Goal: Task Accomplishment & Management: Complete application form

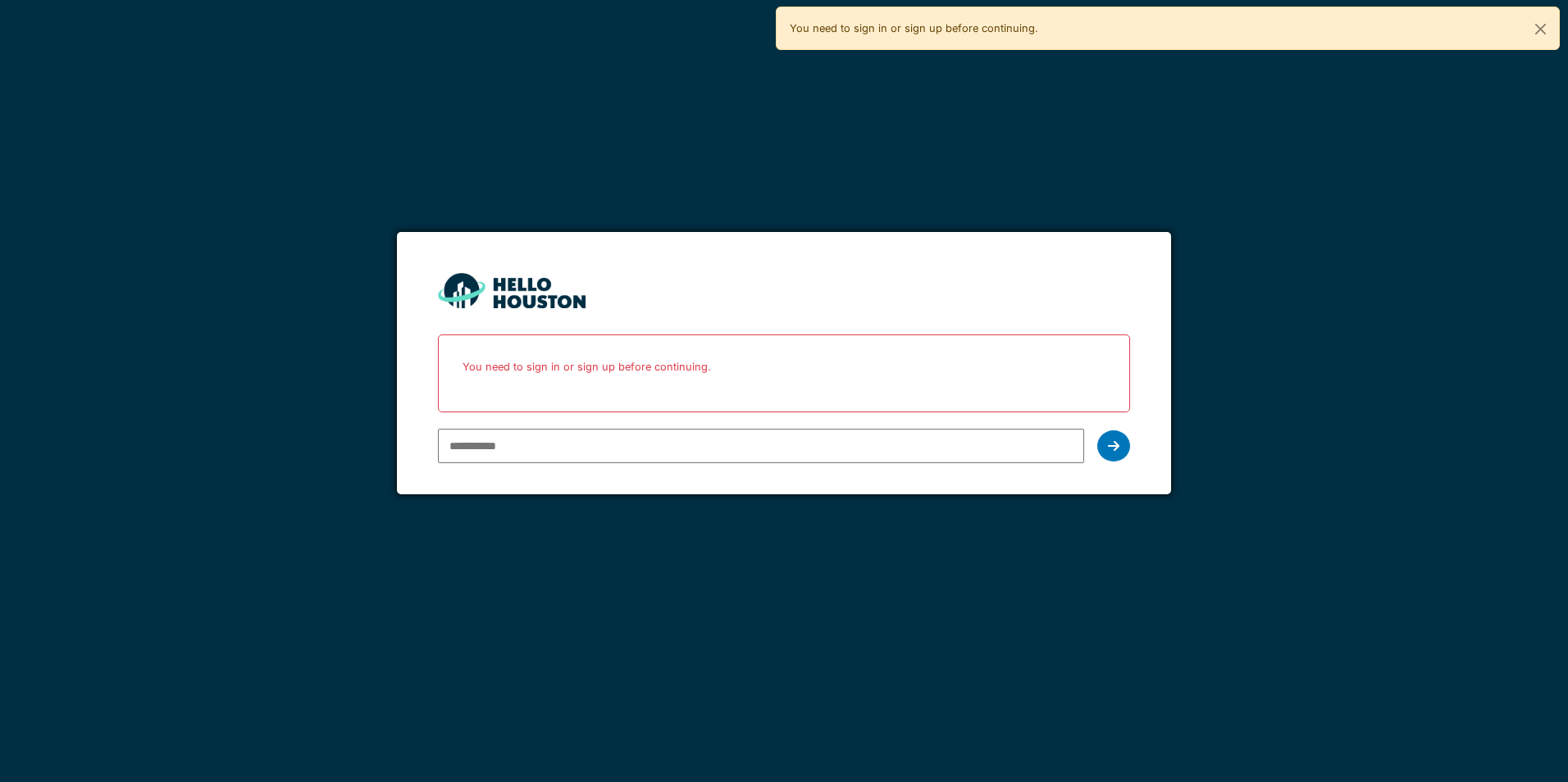
click at [528, 441] on input "email" at bounding box center [760, 446] width 645 height 35
type input "**********"
click at [571, 387] on p "You need to sign in or sign up before continuing." at bounding box center [783, 367] width 670 height 43
click at [1117, 443] on icon at bounding box center [1113, 446] width 11 height 13
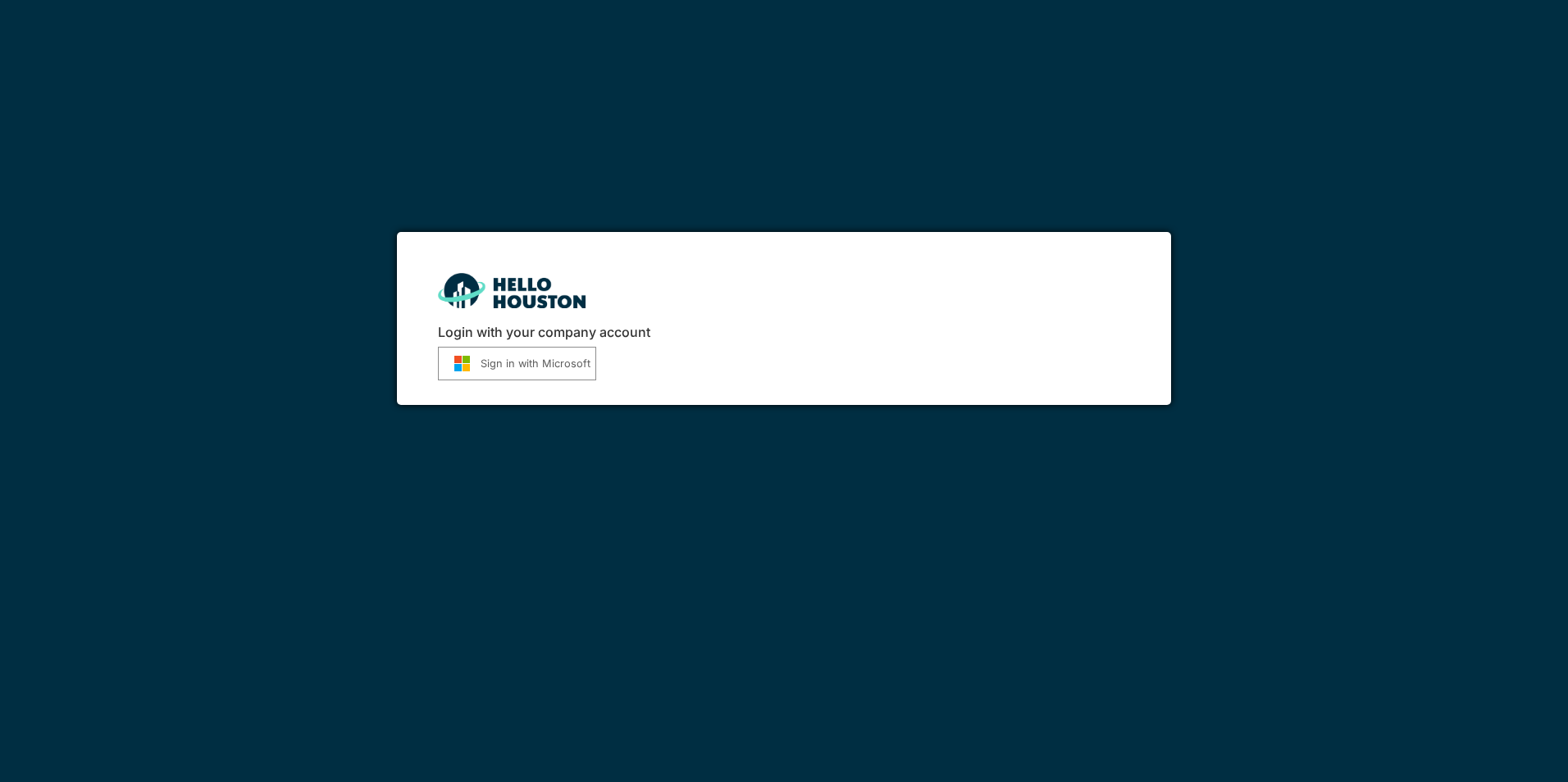
click at [535, 360] on button "Sign in with Microsoft" at bounding box center [517, 364] width 158 height 34
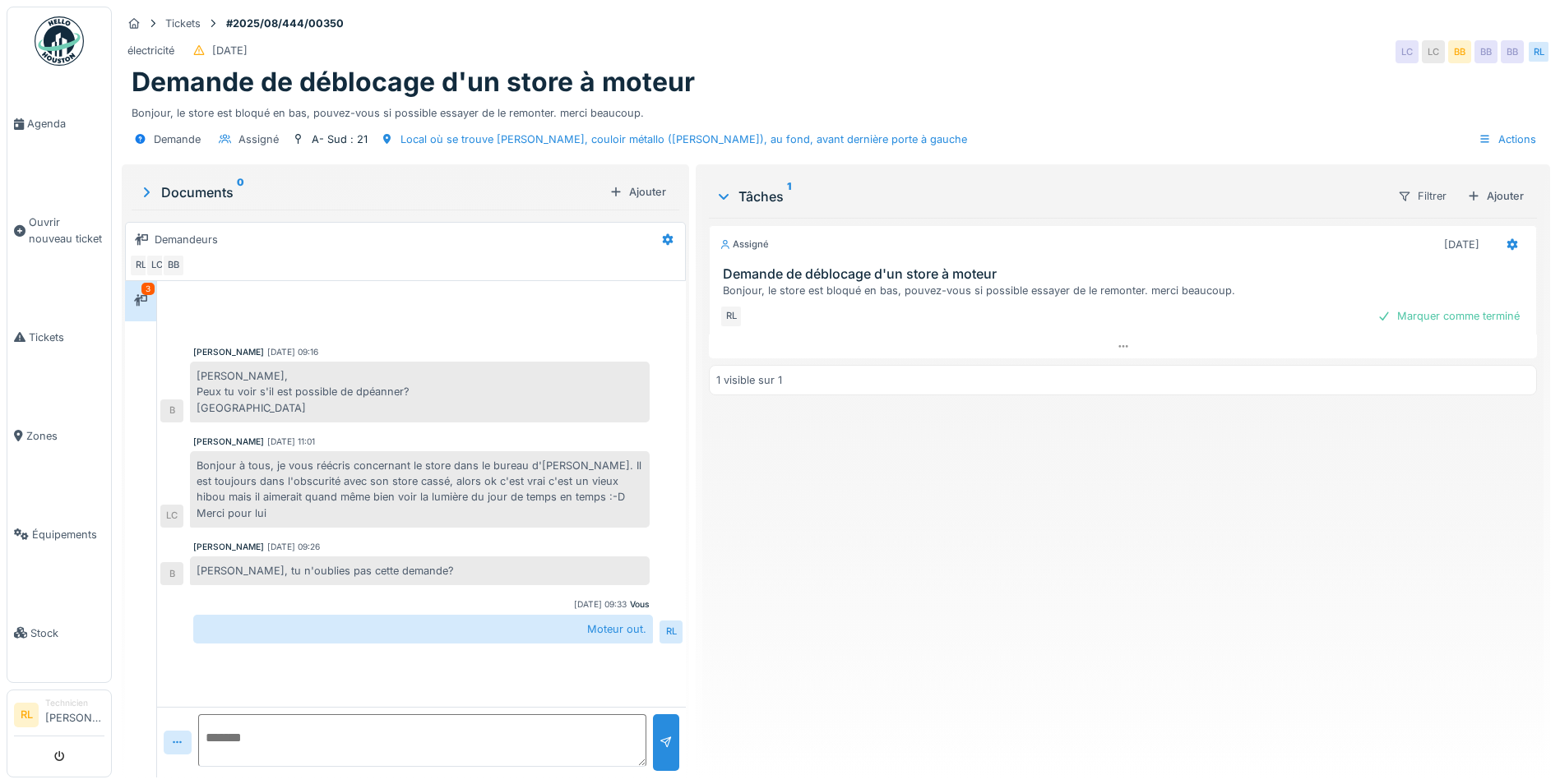
scroll to position [12, 0]
click at [58, 221] on span "Ouvrir nouveau ticket" at bounding box center [66, 230] width 76 height 31
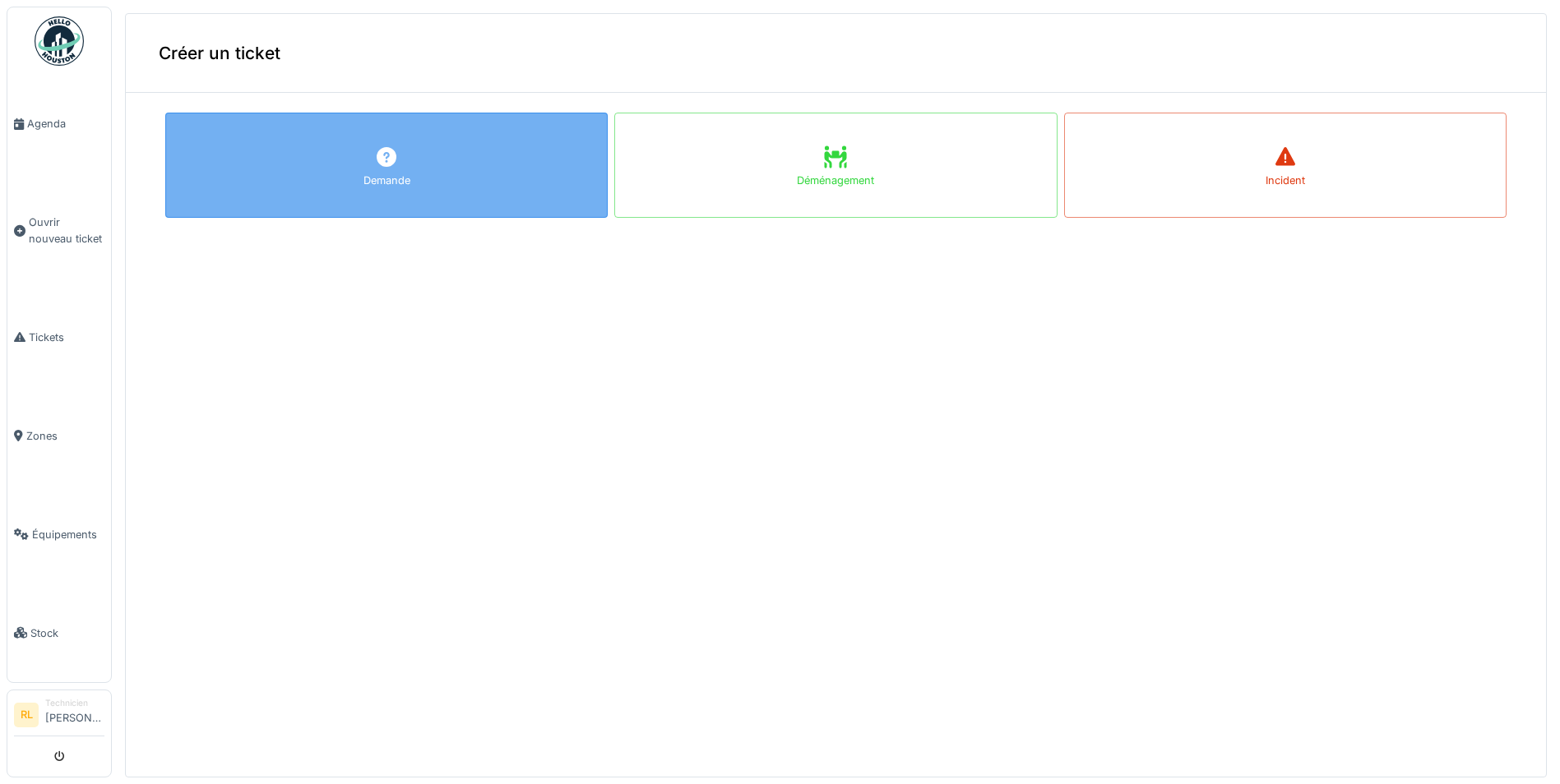
click at [414, 186] on div "Demande" at bounding box center [387, 165] width 443 height 105
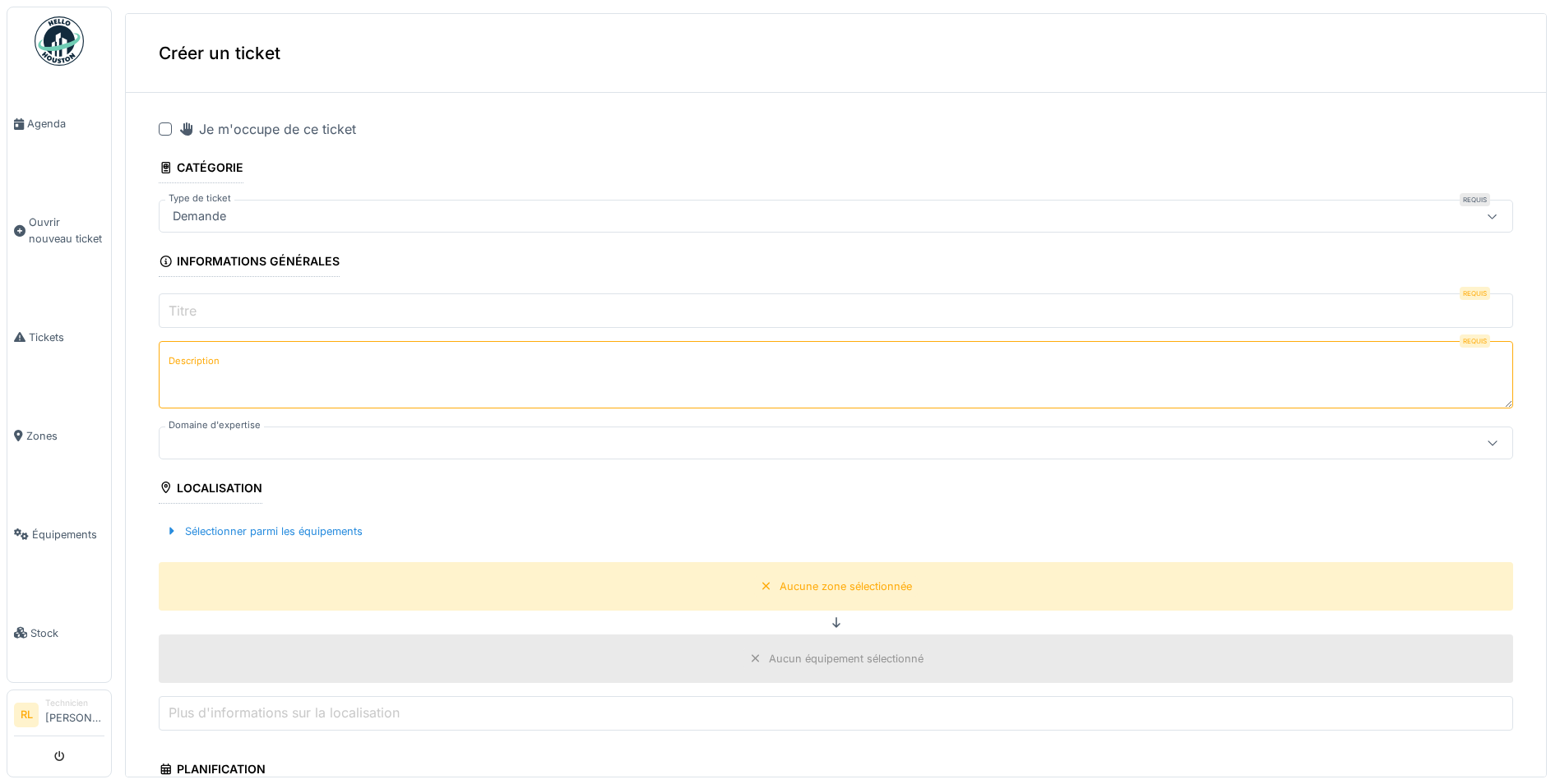
click at [223, 300] on input "Titre" at bounding box center [835, 310] width 1354 height 35
click at [53, 330] on span "Tickets" at bounding box center [66, 338] width 76 height 16
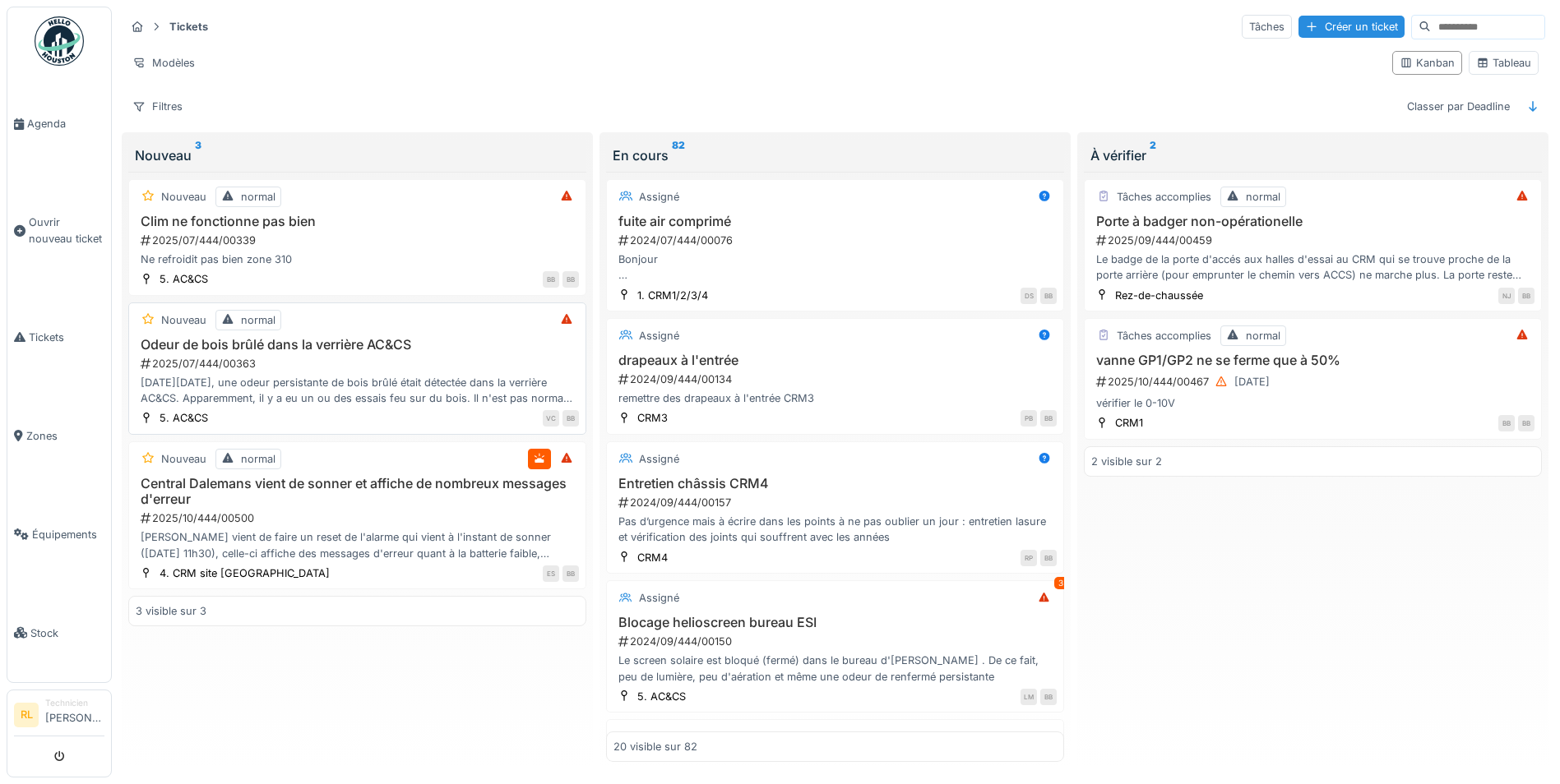
click at [351, 346] on h3 "Odeur de bois brûlé dans la verrière AC&CS" at bounding box center [357, 344] width 443 height 16
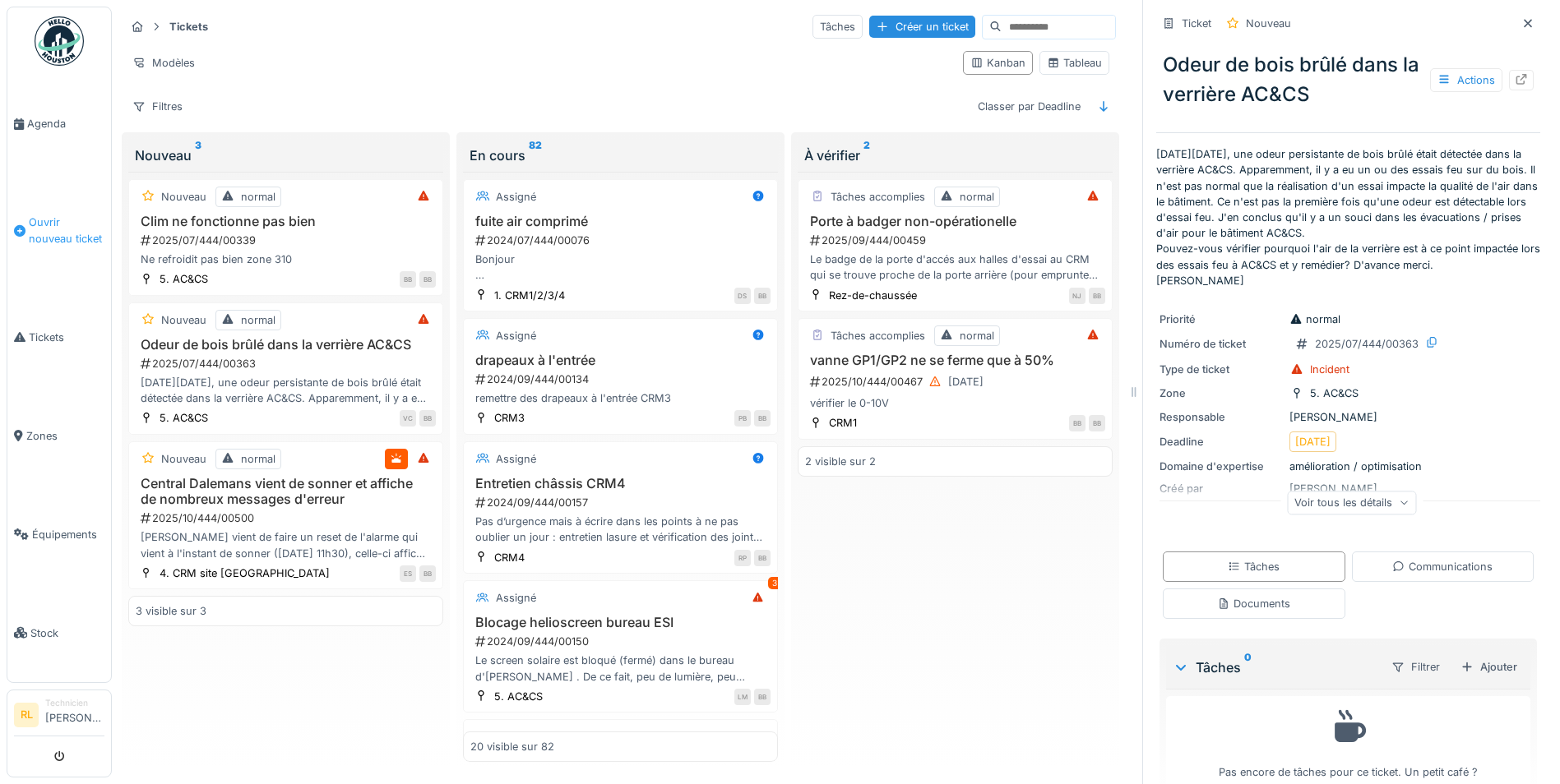
click at [42, 232] on span "Ouvrir nouveau ticket" at bounding box center [66, 230] width 76 height 31
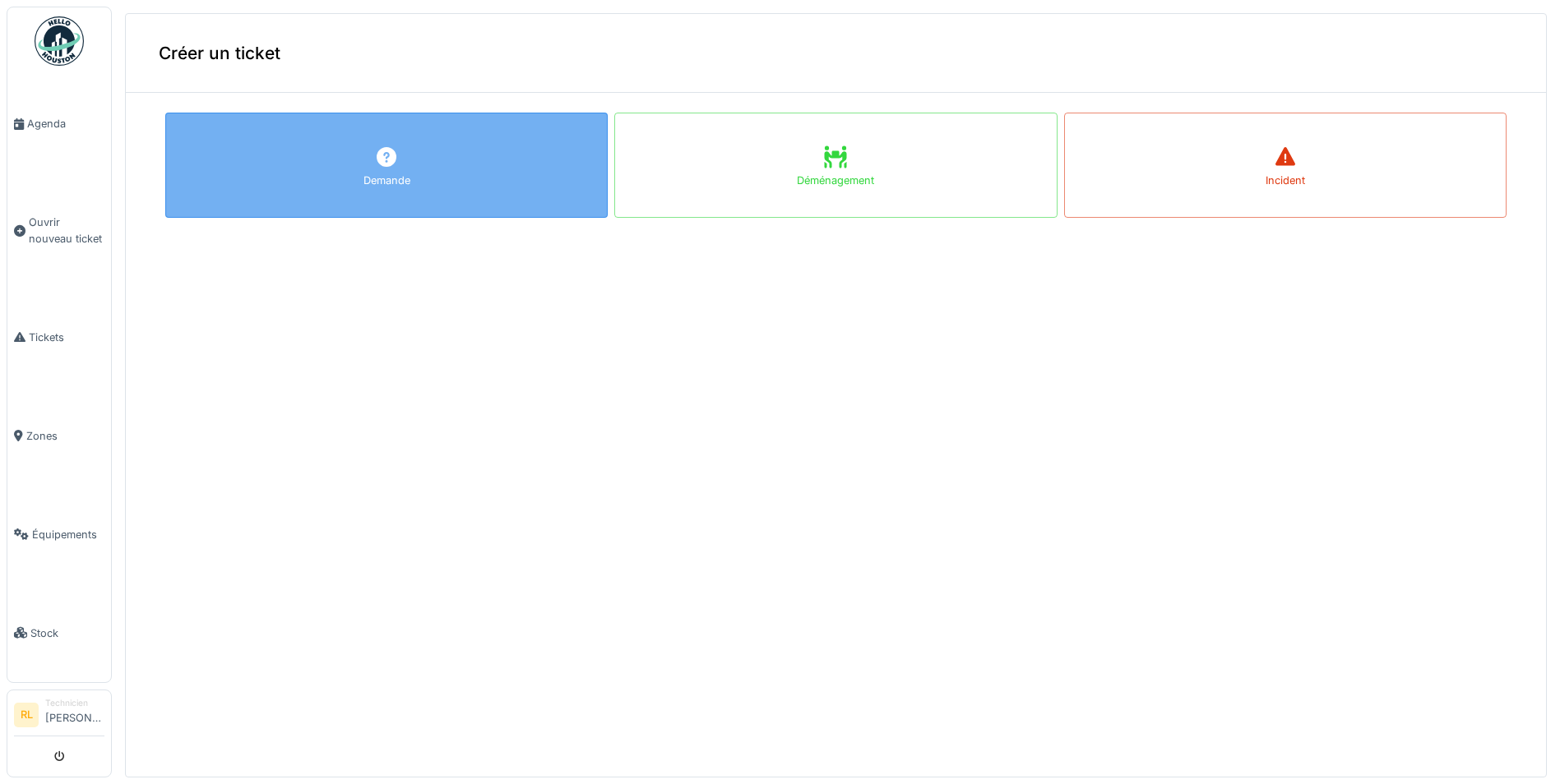
click at [330, 178] on div "Demande" at bounding box center [387, 165] width 443 height 105
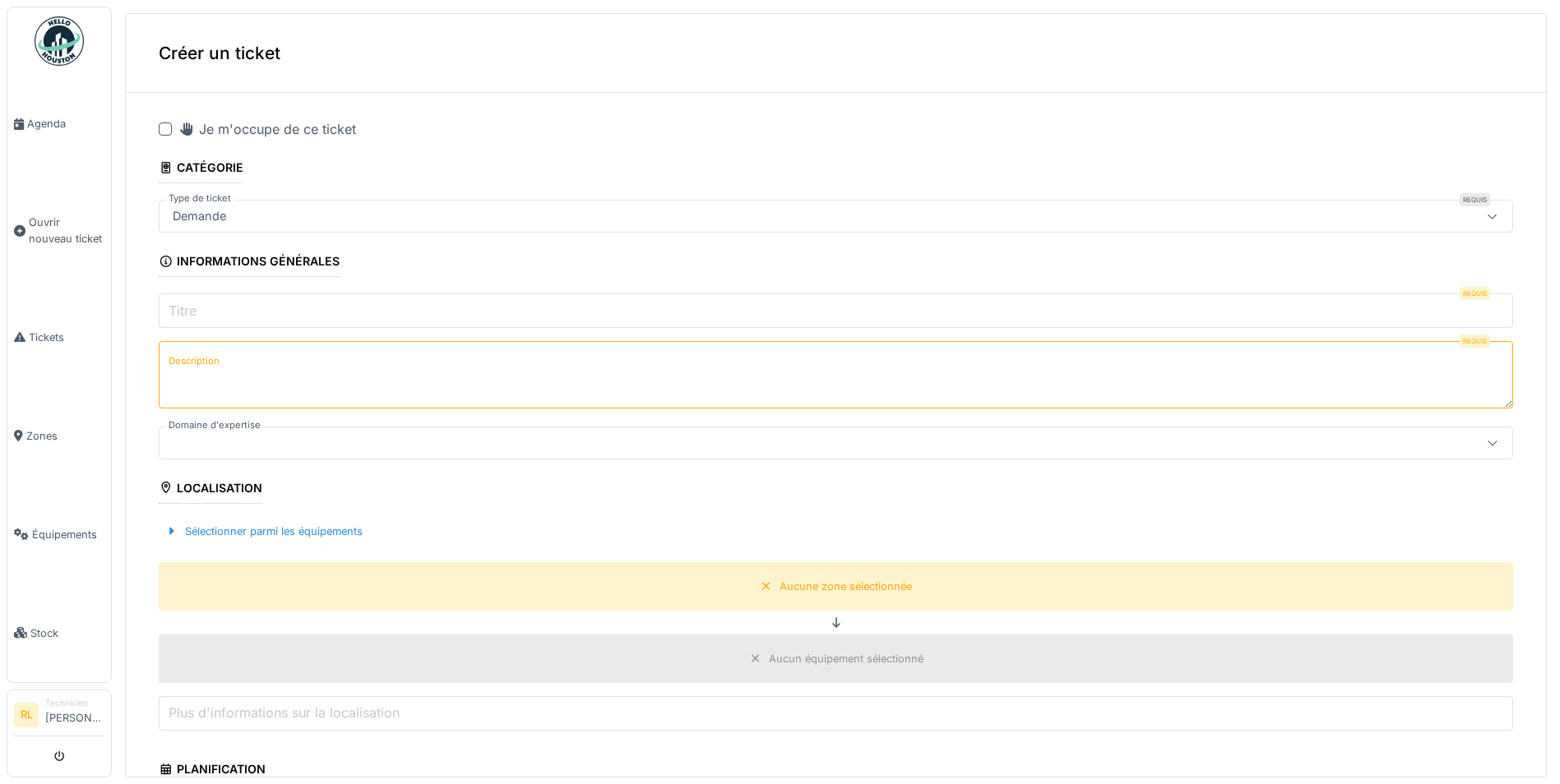
click at [217, 308] on input "Titre" at bounding box center [835, 310] width 1354 height 35
click at [223, 444] on div at bounding box center [762, 443] width 1192 height 18
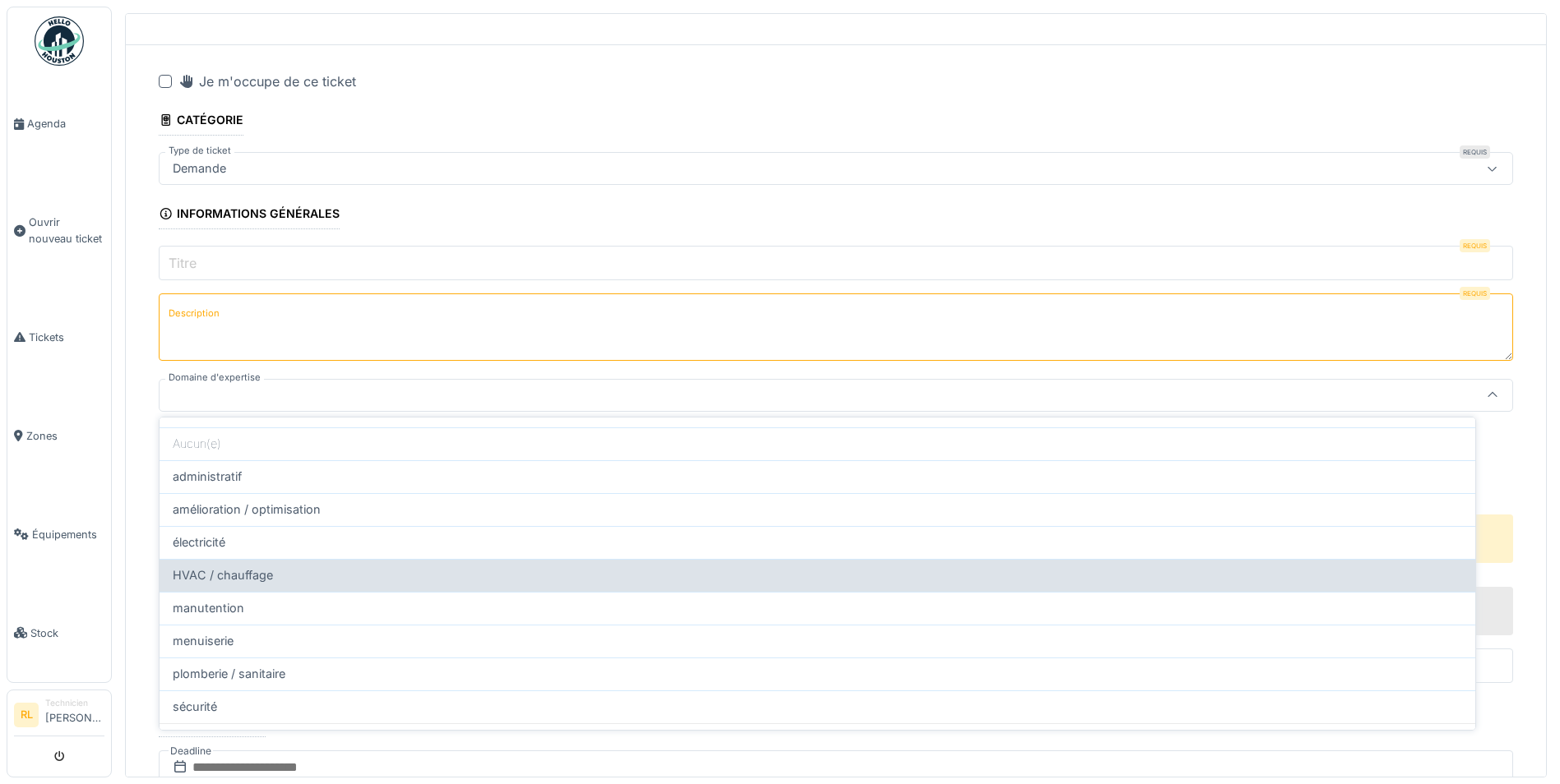
scroll to position [67, 0]
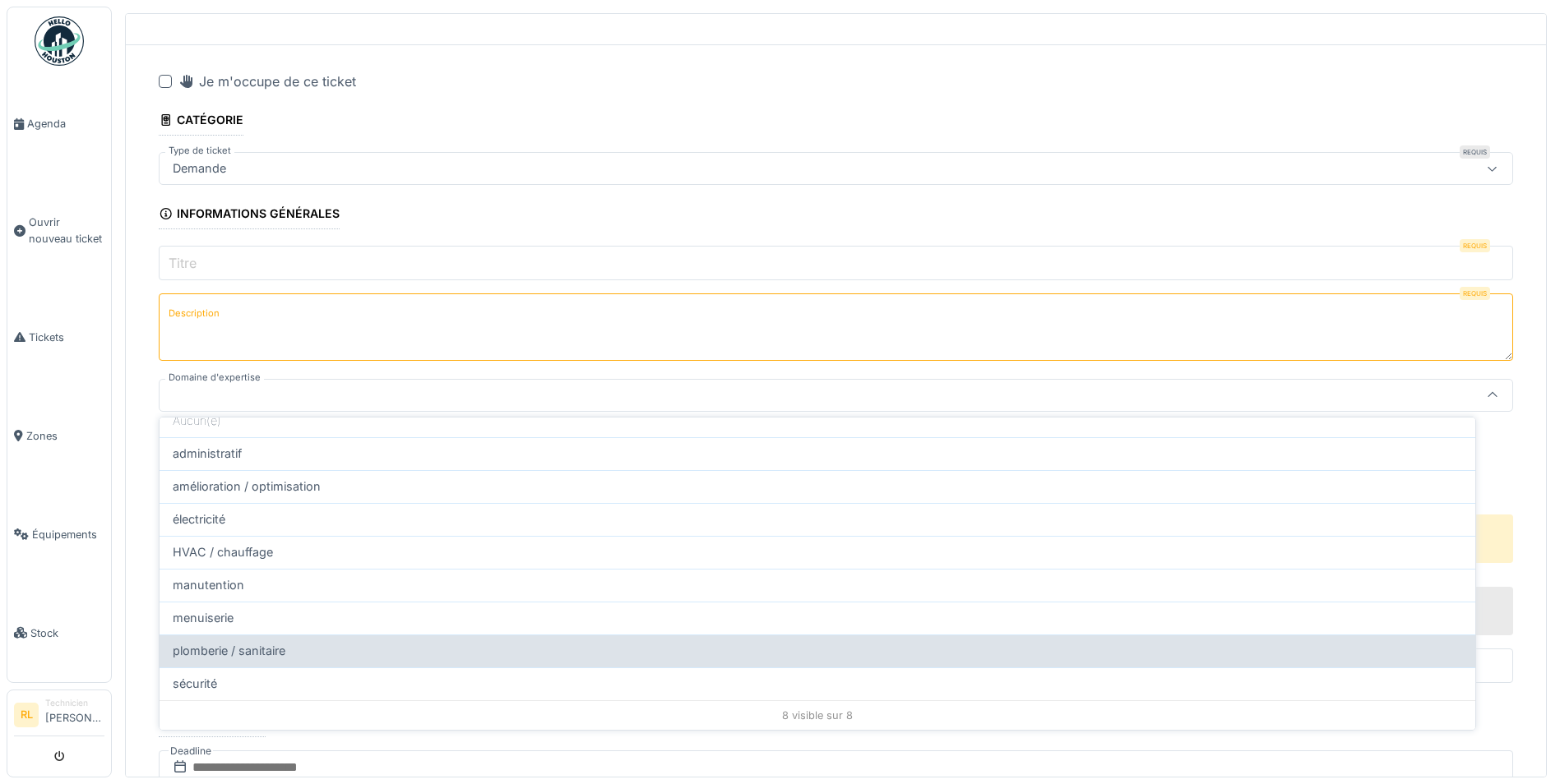
click at [262, 646] on span "plomberie / sanitaire" at bounding box center [229, 651] width 113 height 18
type input "****"
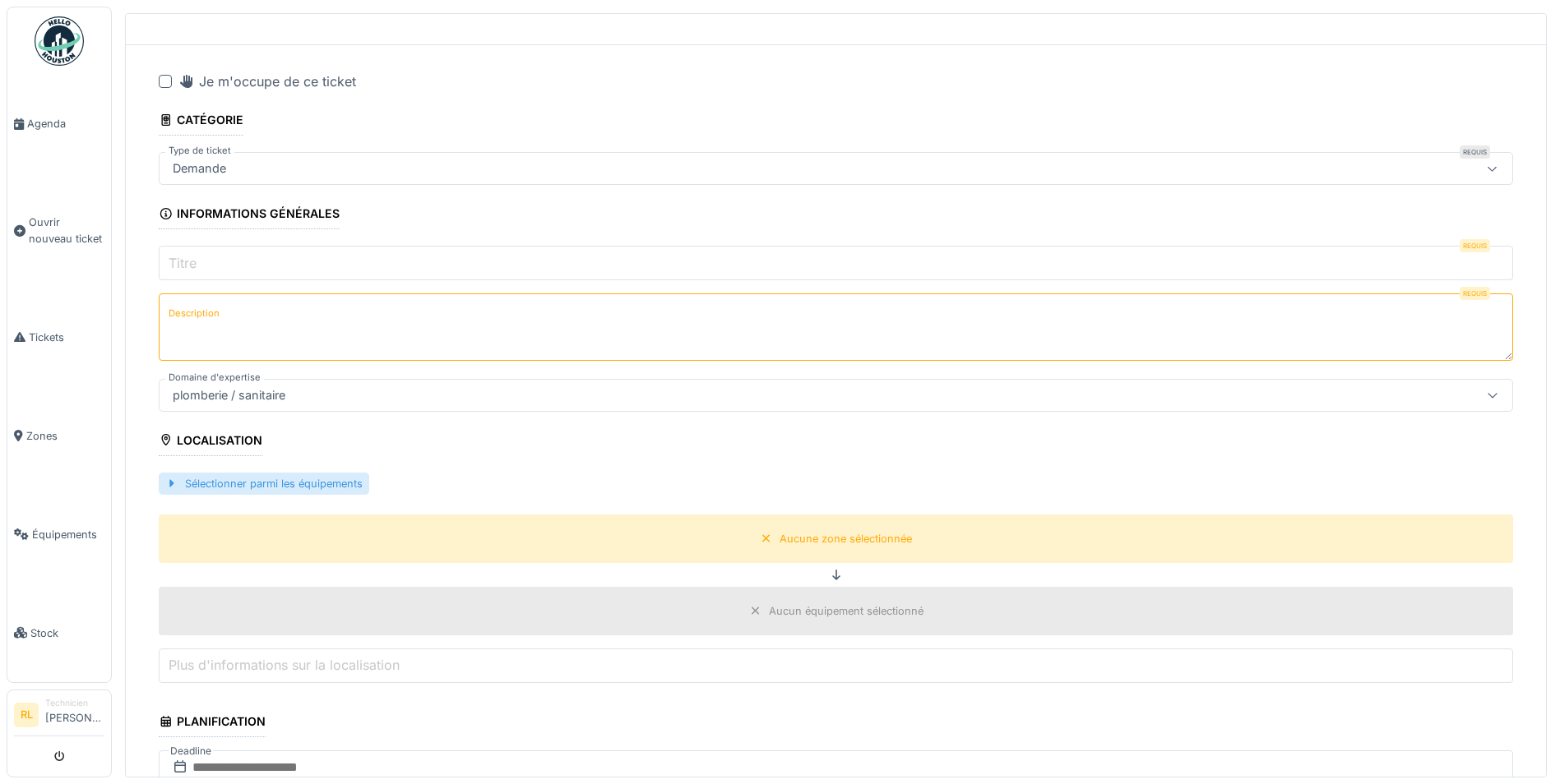
click at [211, 480] on div "Sélectionner parmi les équipements" at bounding box center [264, 483] width 211 height 22
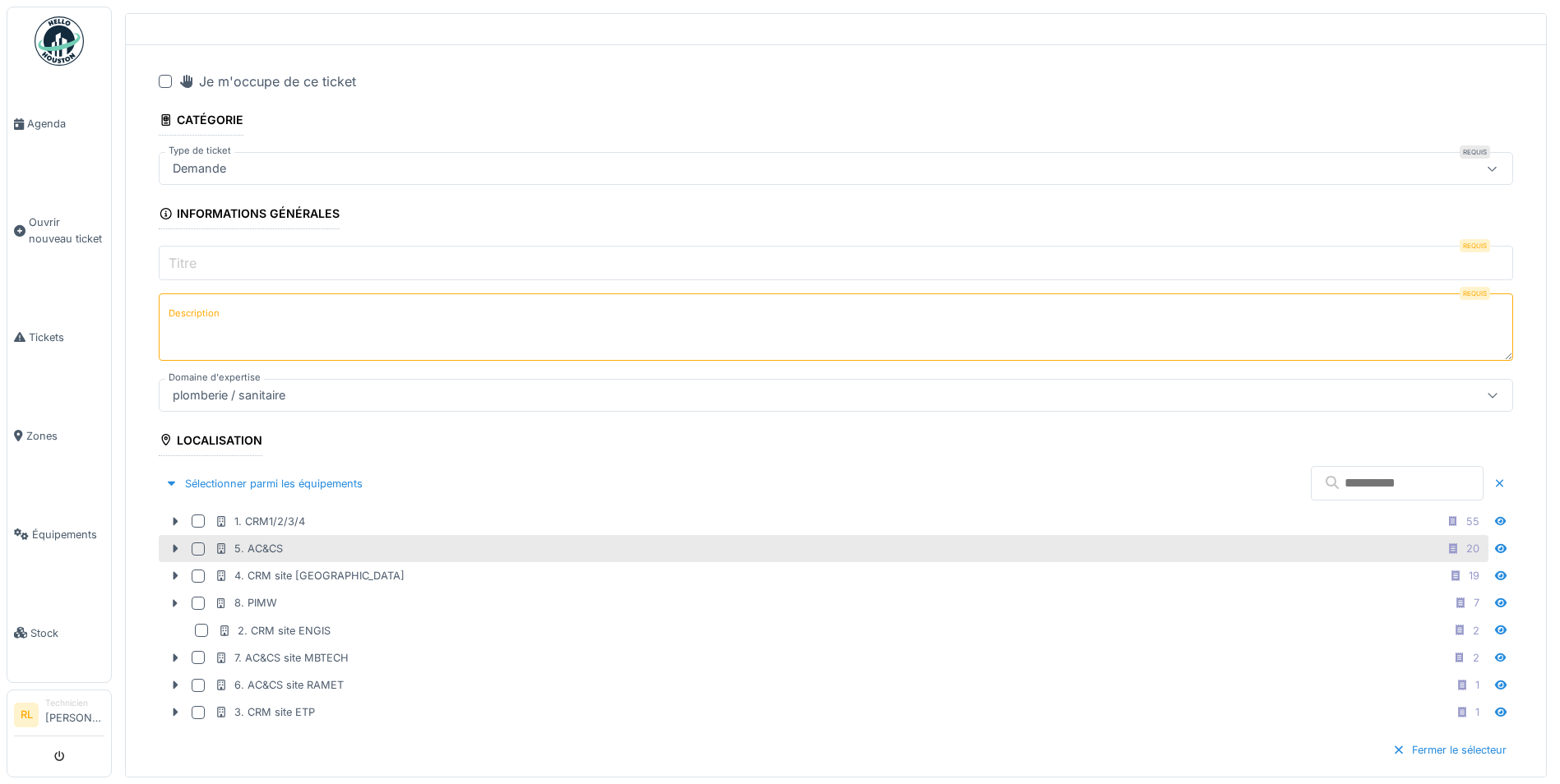
click at [254, 543] on div "5. AC&CS" at bounding box center [249, 549] width 68 height 16
click at [248, 441] on div "Localisation" at bounding box center [211, 443] width 104 height 28
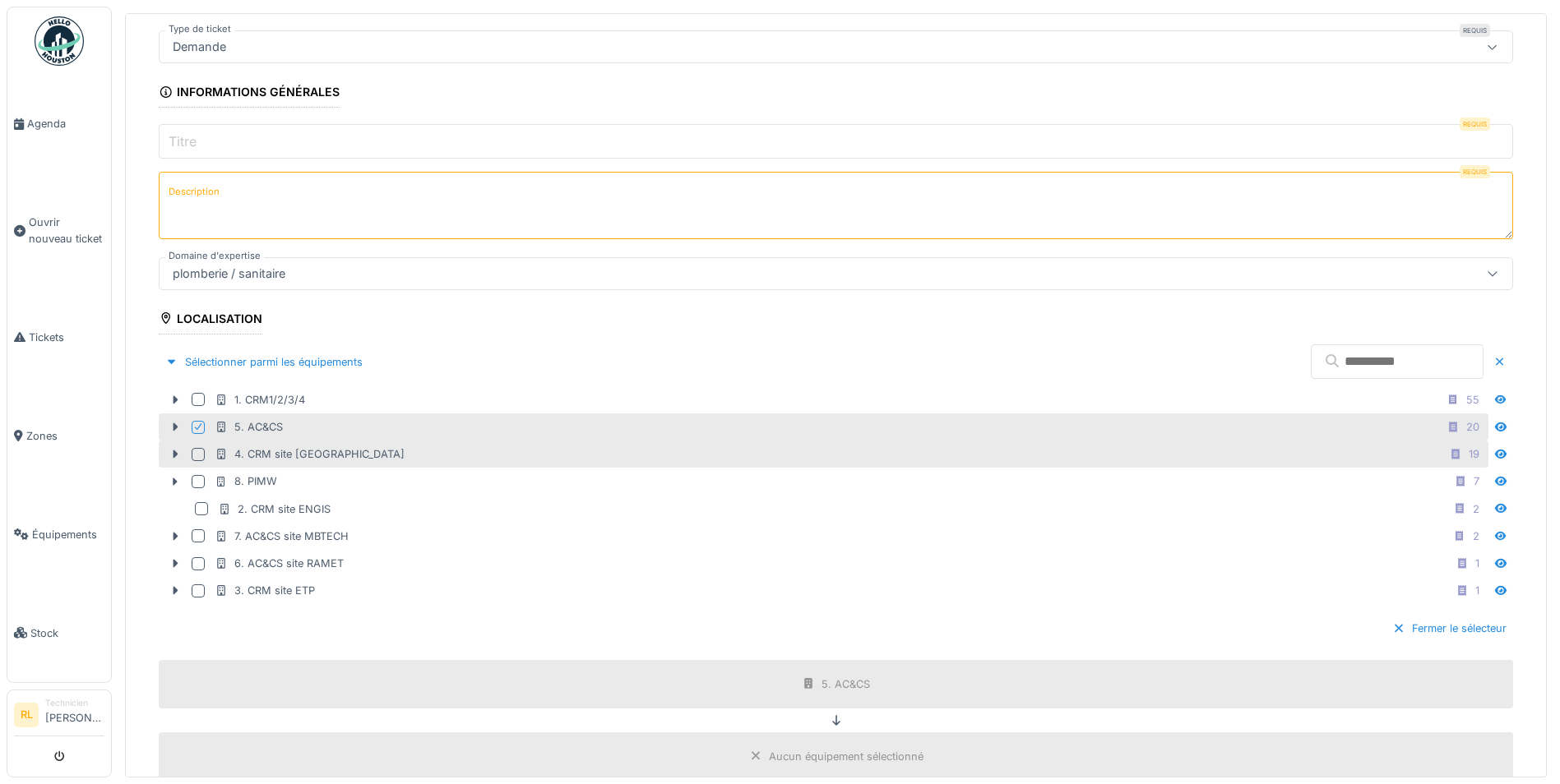
scroll to position [376, 0]
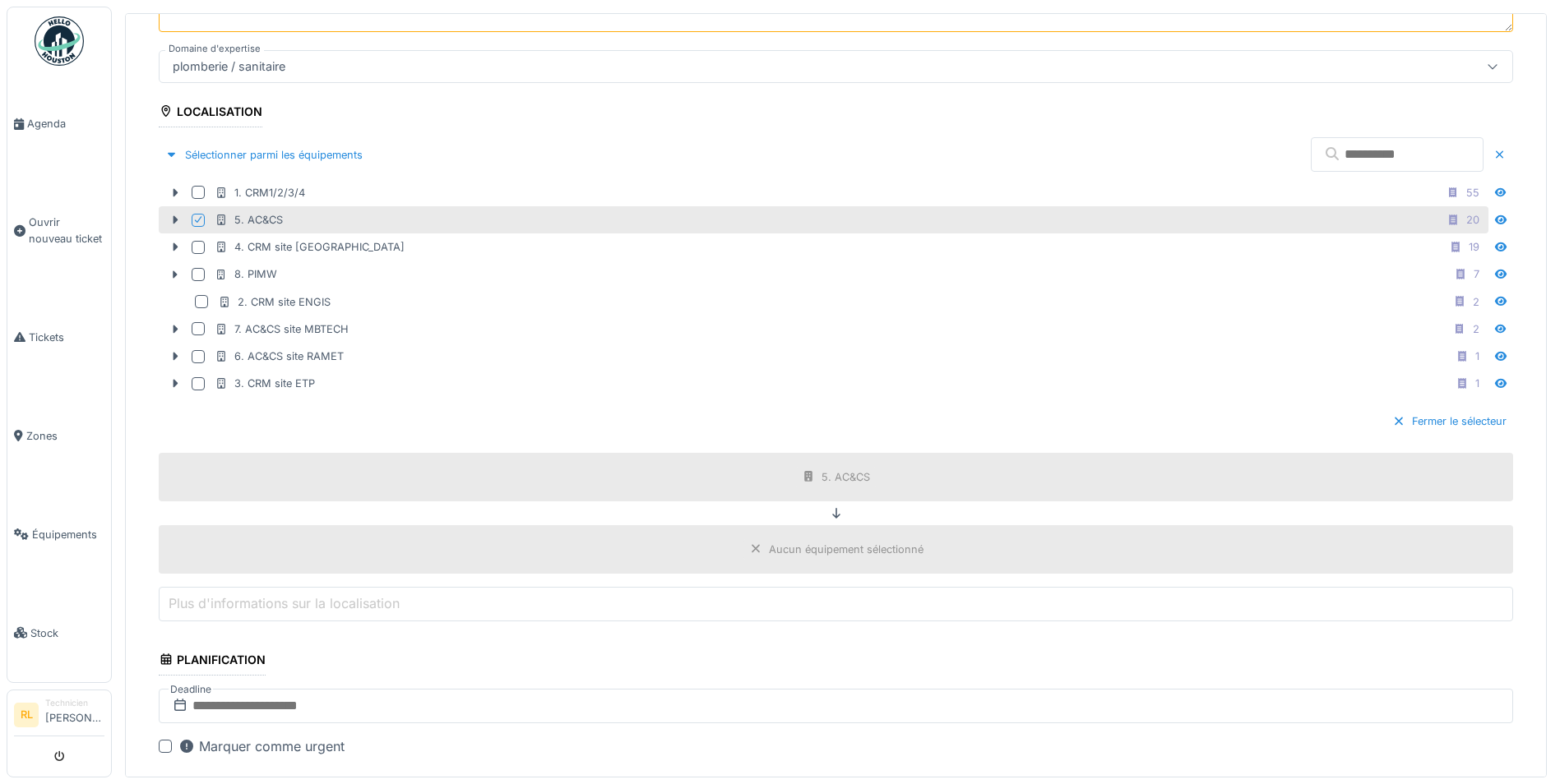
click at [746, 546] on div "Aucun équipement sélectionné" at bounding box center [836, 549] width 185 height 21
click at [546, 541] on div "Aucun équipement sélectionné" at bounding box center [835, 549] width 1354 height 48
click at [547, 541] on div "Aucun équipement sélectionné" at bounding box center [835, 549] width 1354 height 48
click at [254, 596] on label "Plus d'informations sur la localisation" at bounding box center [284, 603] width 237 height 20
click at [254, 596] on input "Plus d'informations sur la localisation" at bounding box center [835, 604] width 1354 height 35
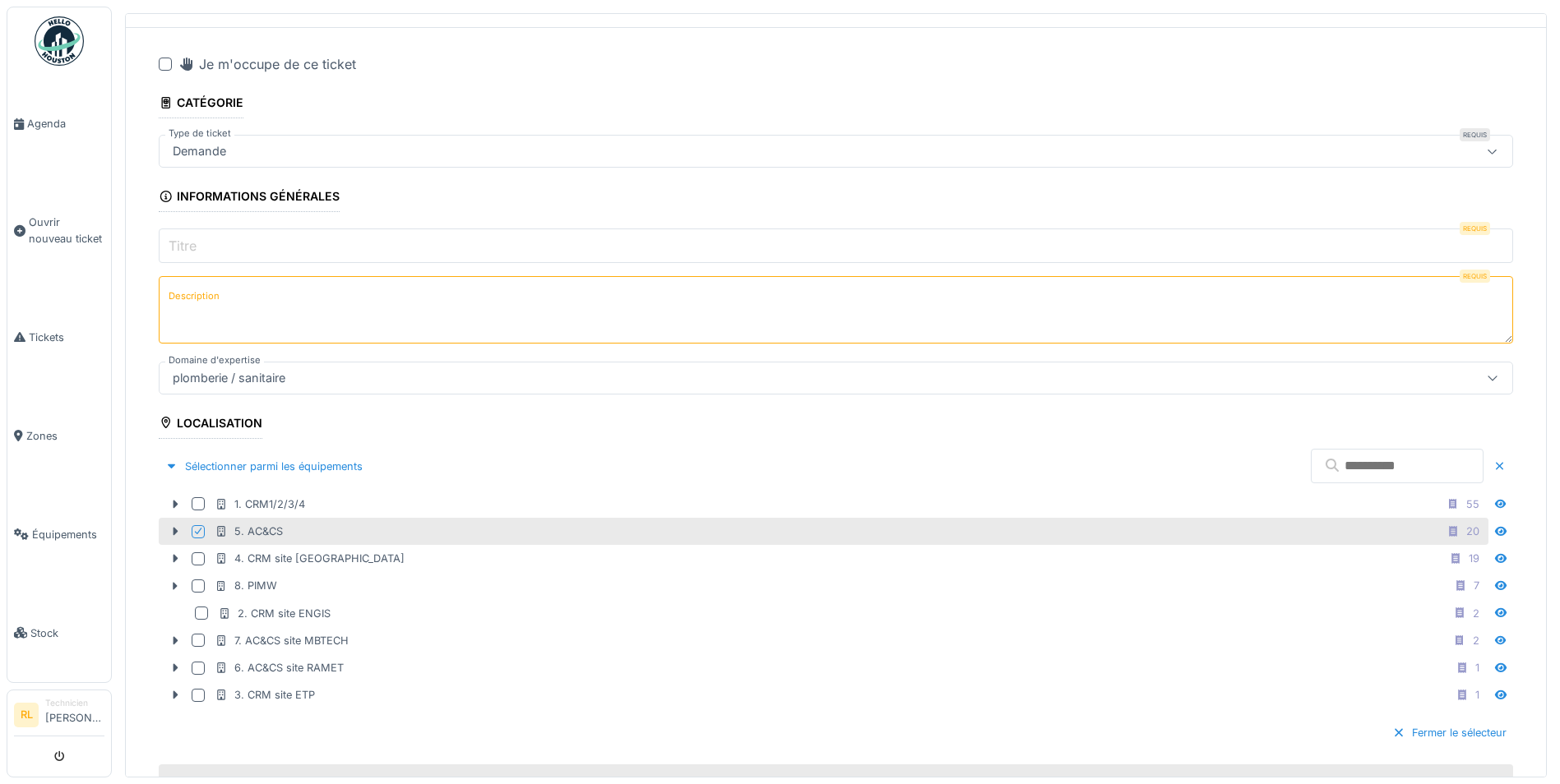
scroll to position [0, 0]
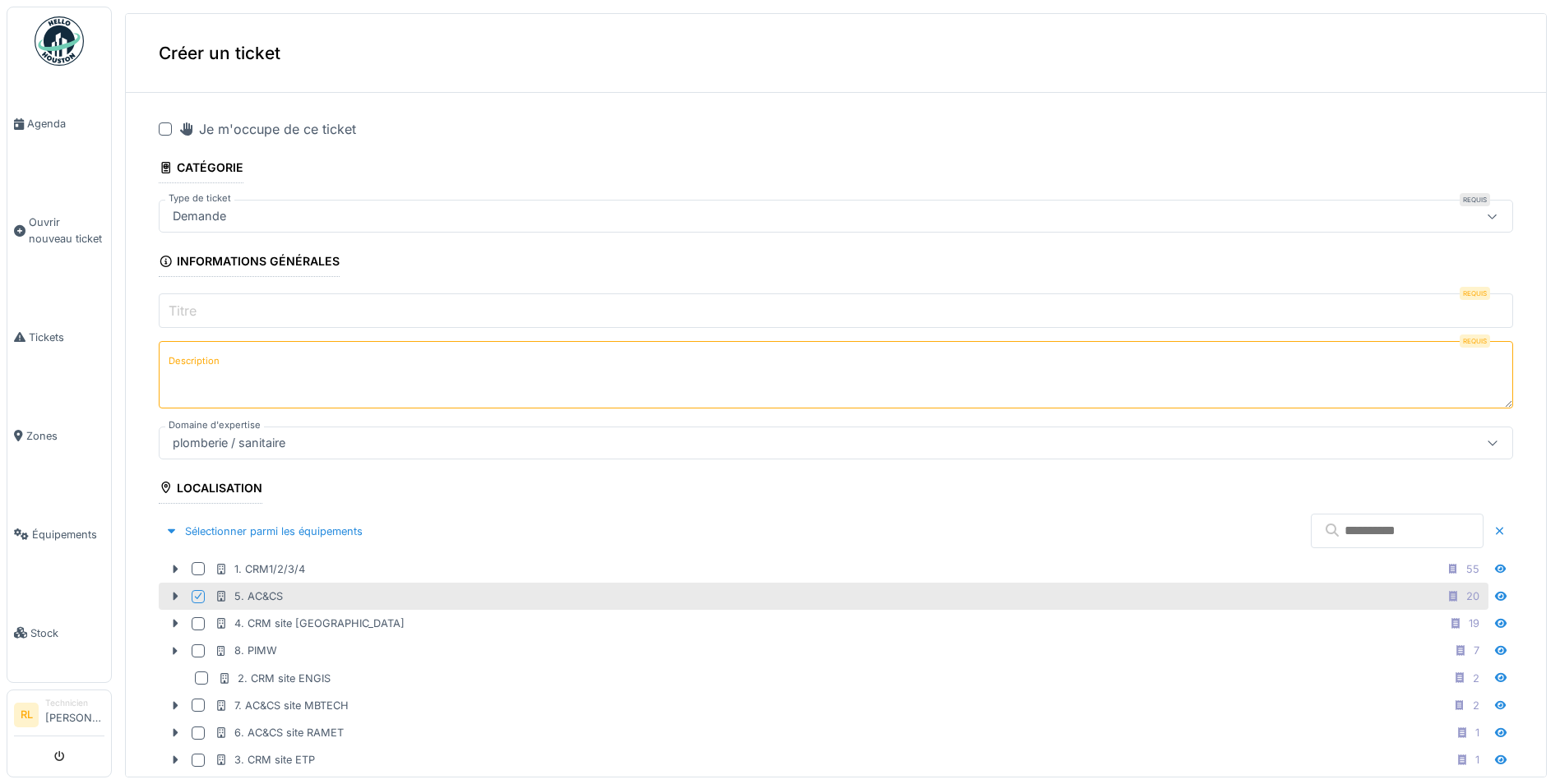
type input "**********"
click at [223, 310] on input "Titre" at bounding box center [835, 310] width 1354 height 35
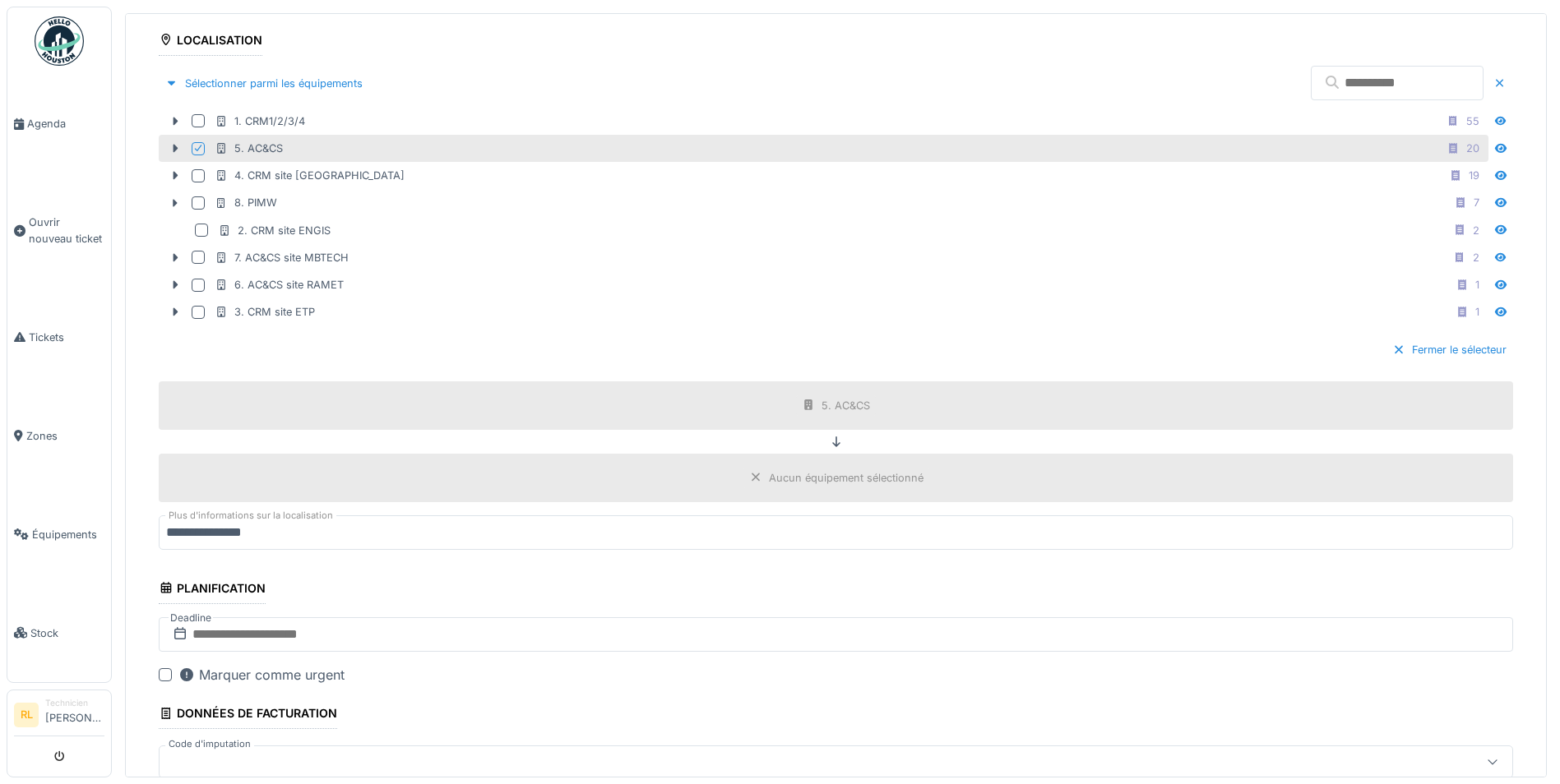
scroll to position [657, 0]
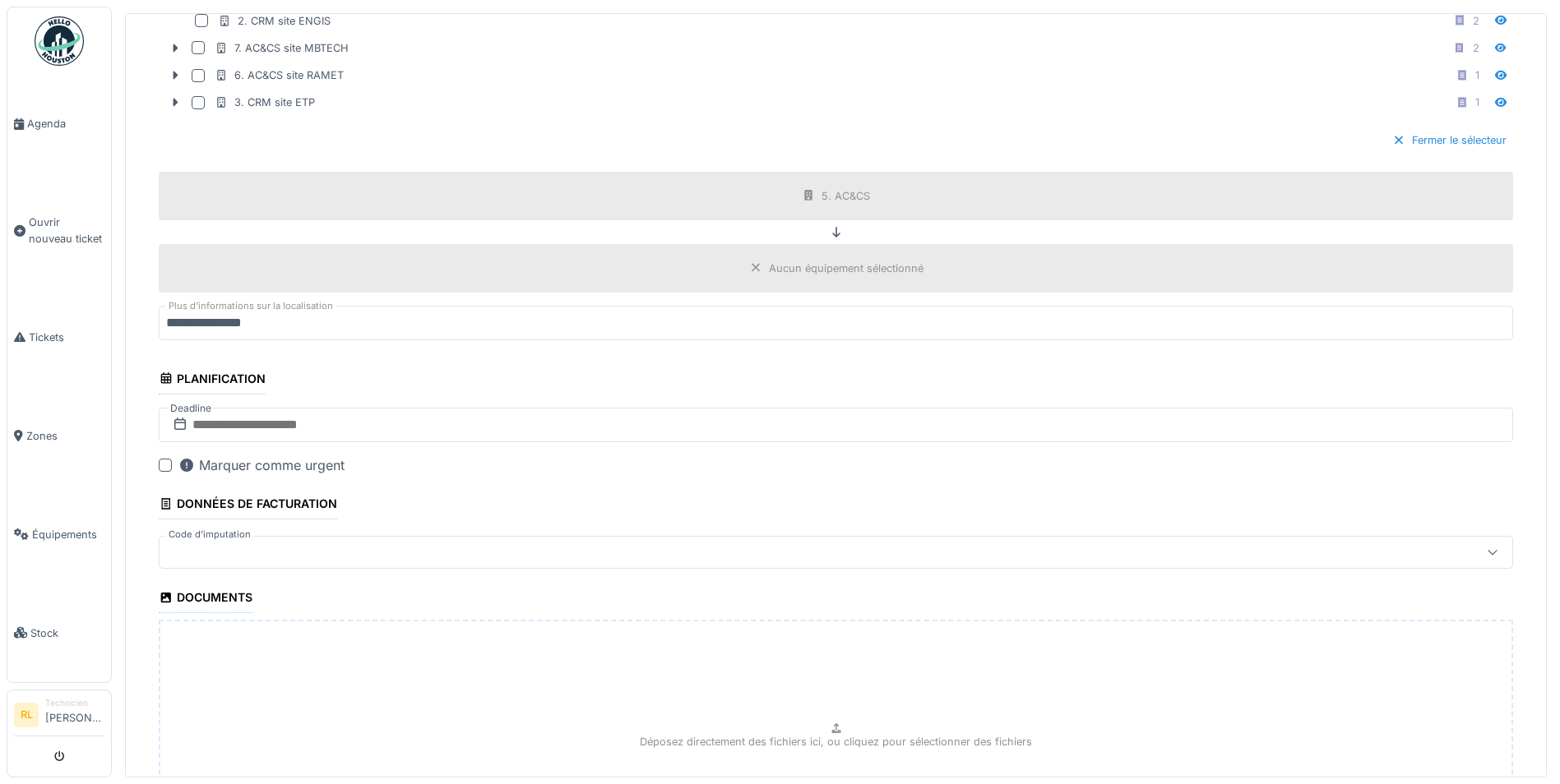
type input "**********"
click at [342, 419] on input "text" at bounding box center [835, 425] width 1354 height 35
click at [850, 612] on div "24" at bounding box center [843, 613] width 22 height 22
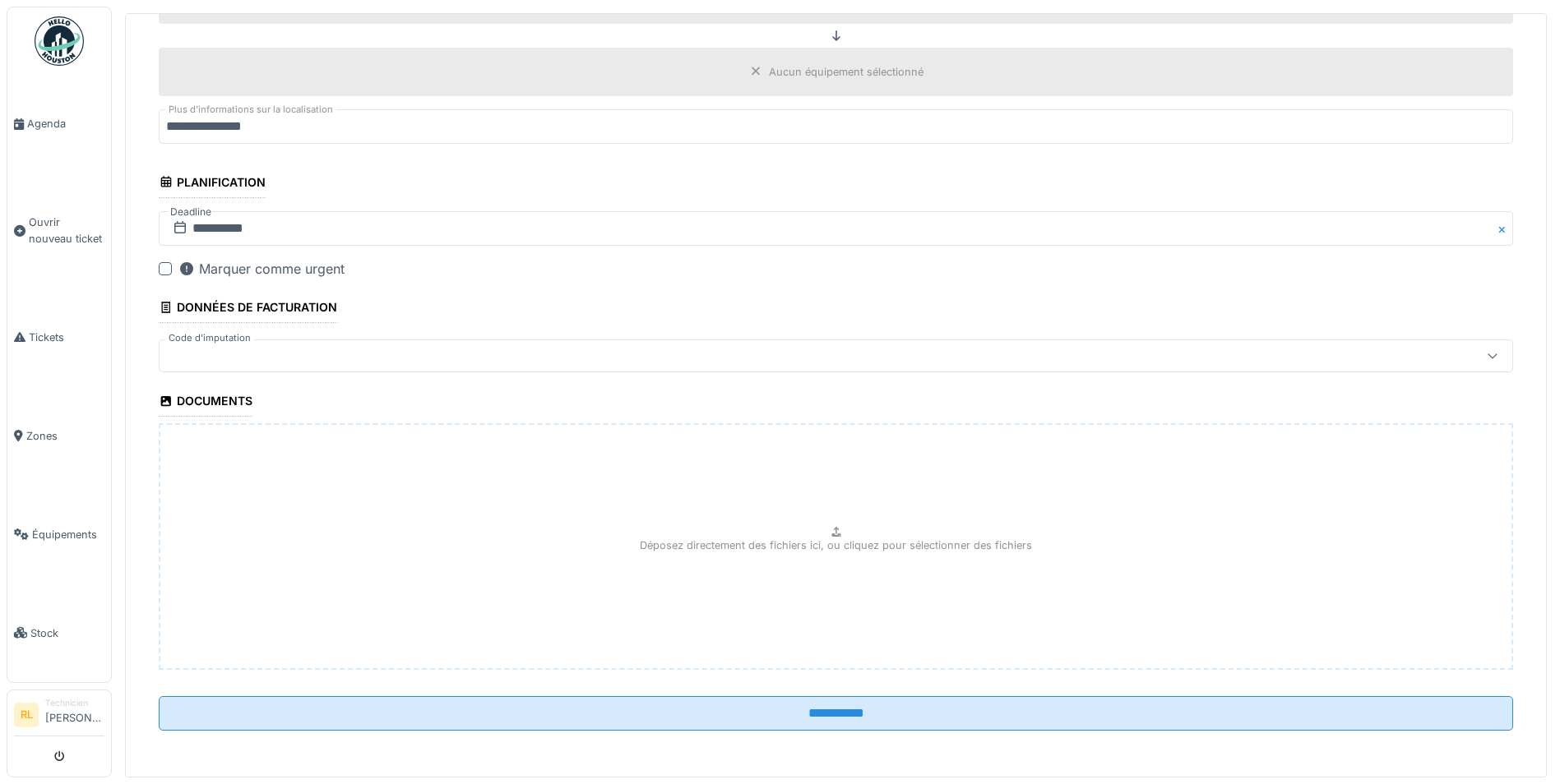
scroll to position [6, 0]
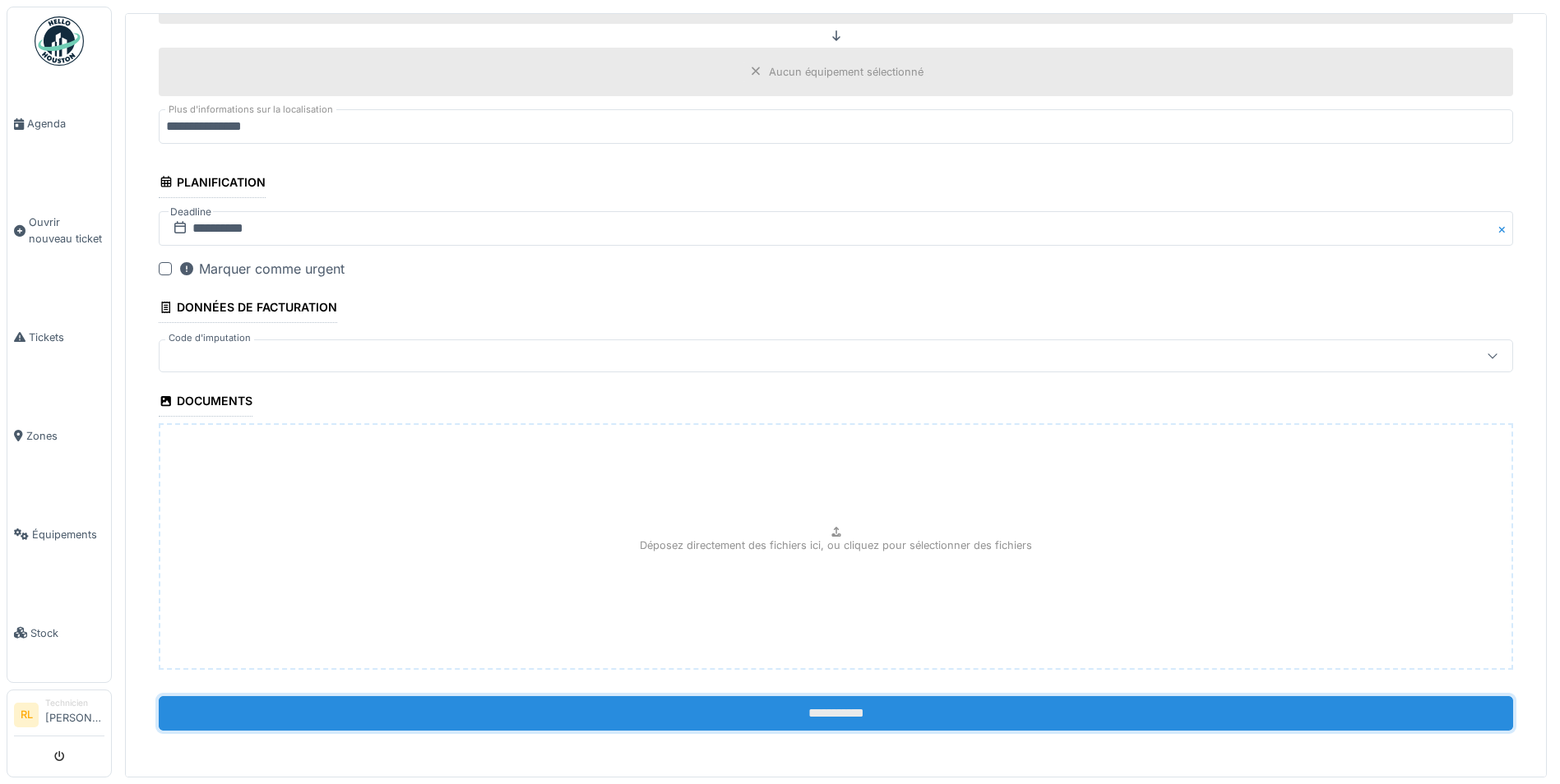
click at [829, 713] on input "**********" at bounding box center [835, 713] width 1354 height 35
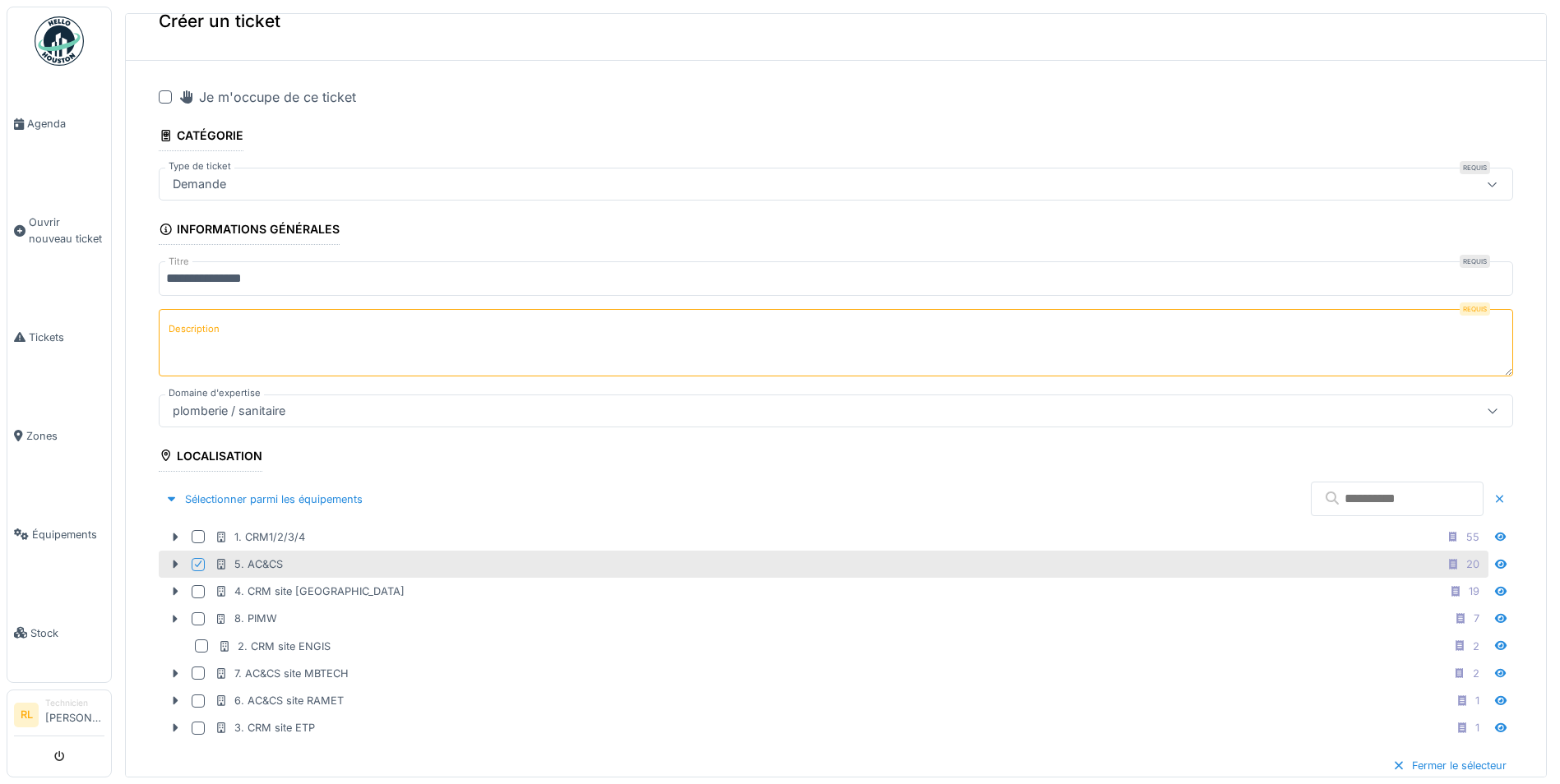
scroll to position [0, 0]
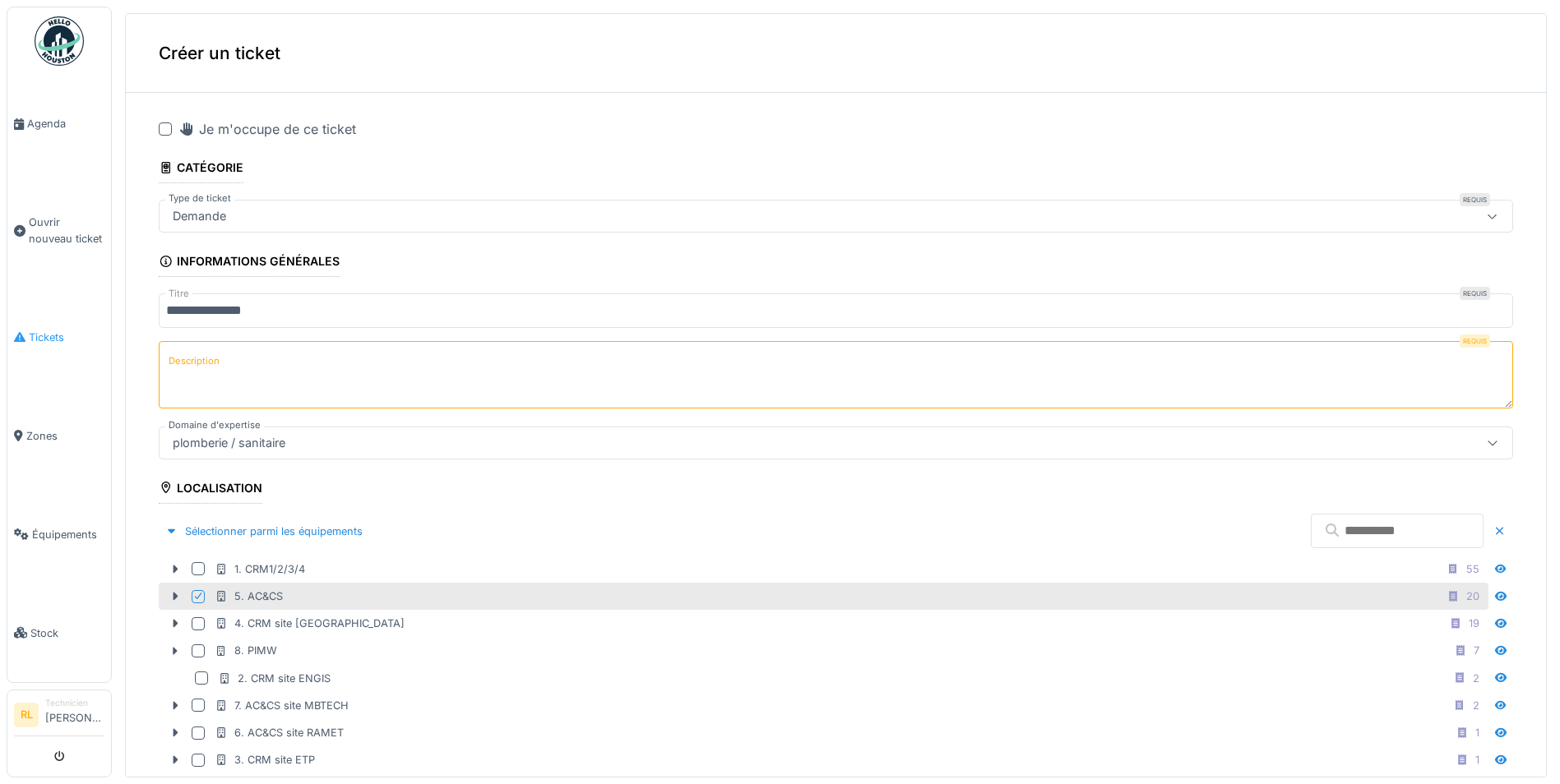
click at [46, 330] on span "Tickets" at bounding box center [66, 338] width 76 height 16
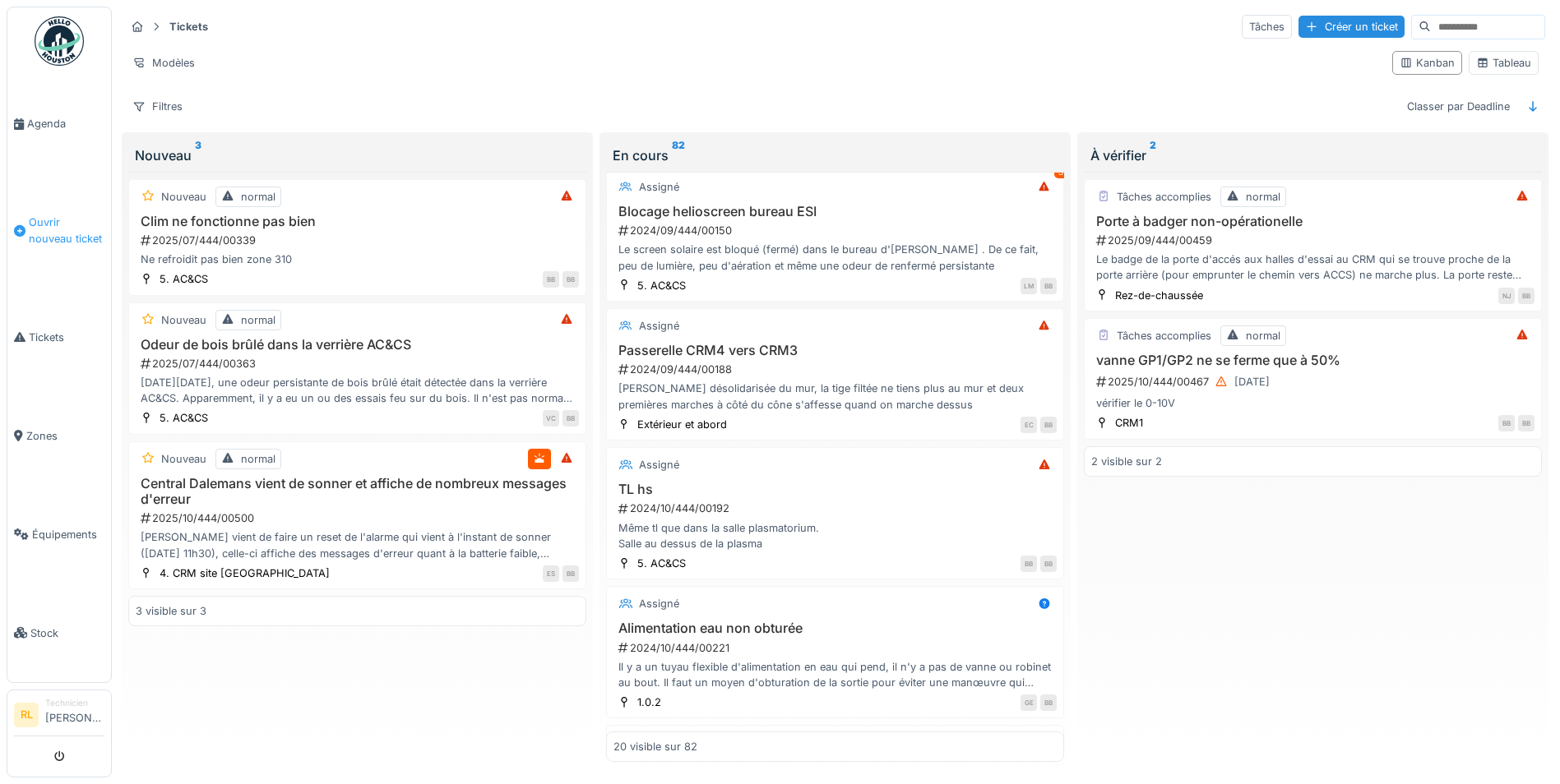
click at [56, 223] on span "Ouvrir nouveau ticket" at bounding box center [66, 230] width 76 height 31
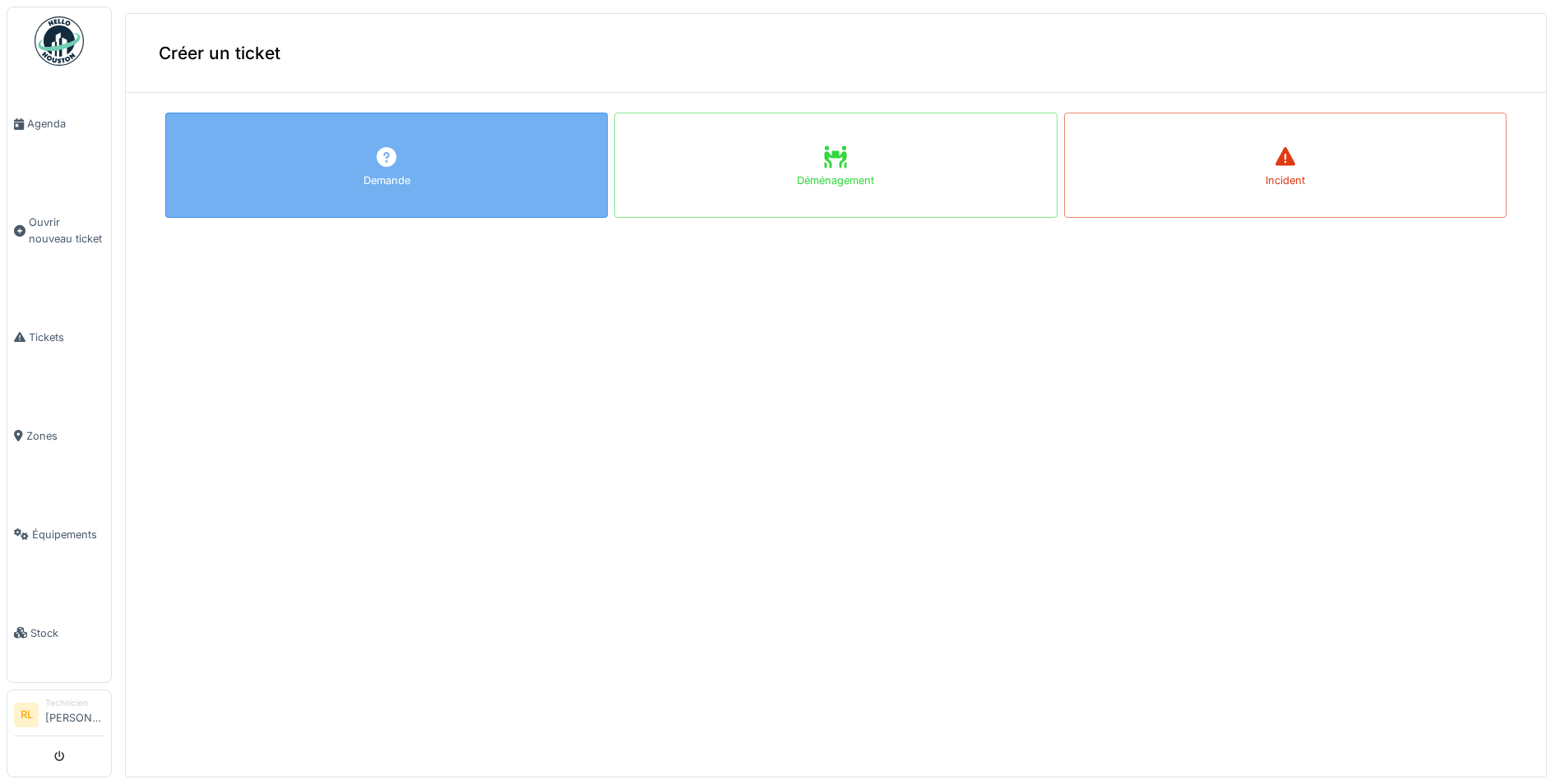
click at [522, 161] on div "Demande" at bounding box center [387, 165] width 443 height 105
